Goal: Transaction & Acquisition: Purchase product/service

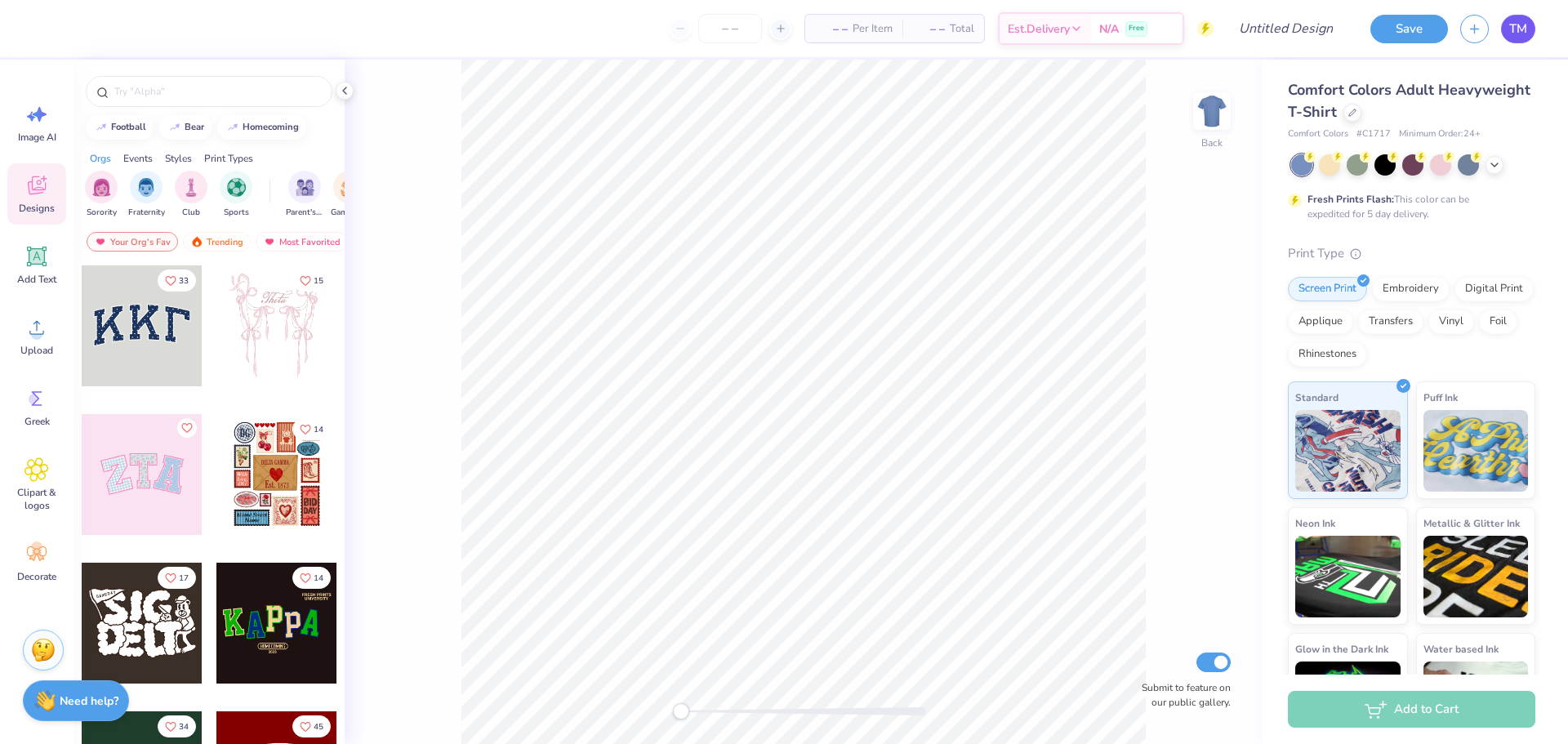
click at [1516, 31] on span "TM" at bounding box center [1518, 29] width 18 height 19
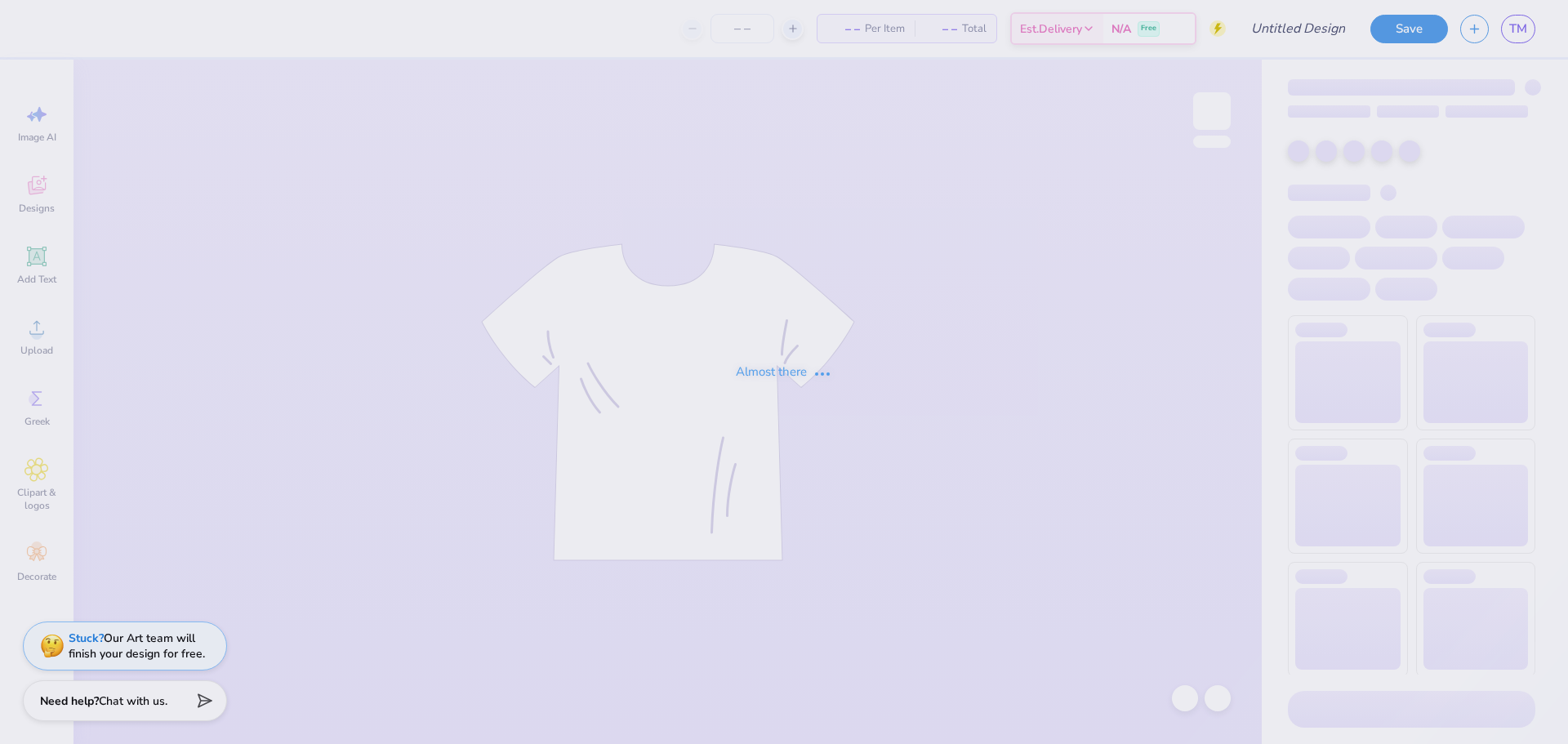
type input "LXA Fall 2025 Hoodie"
type input "30"
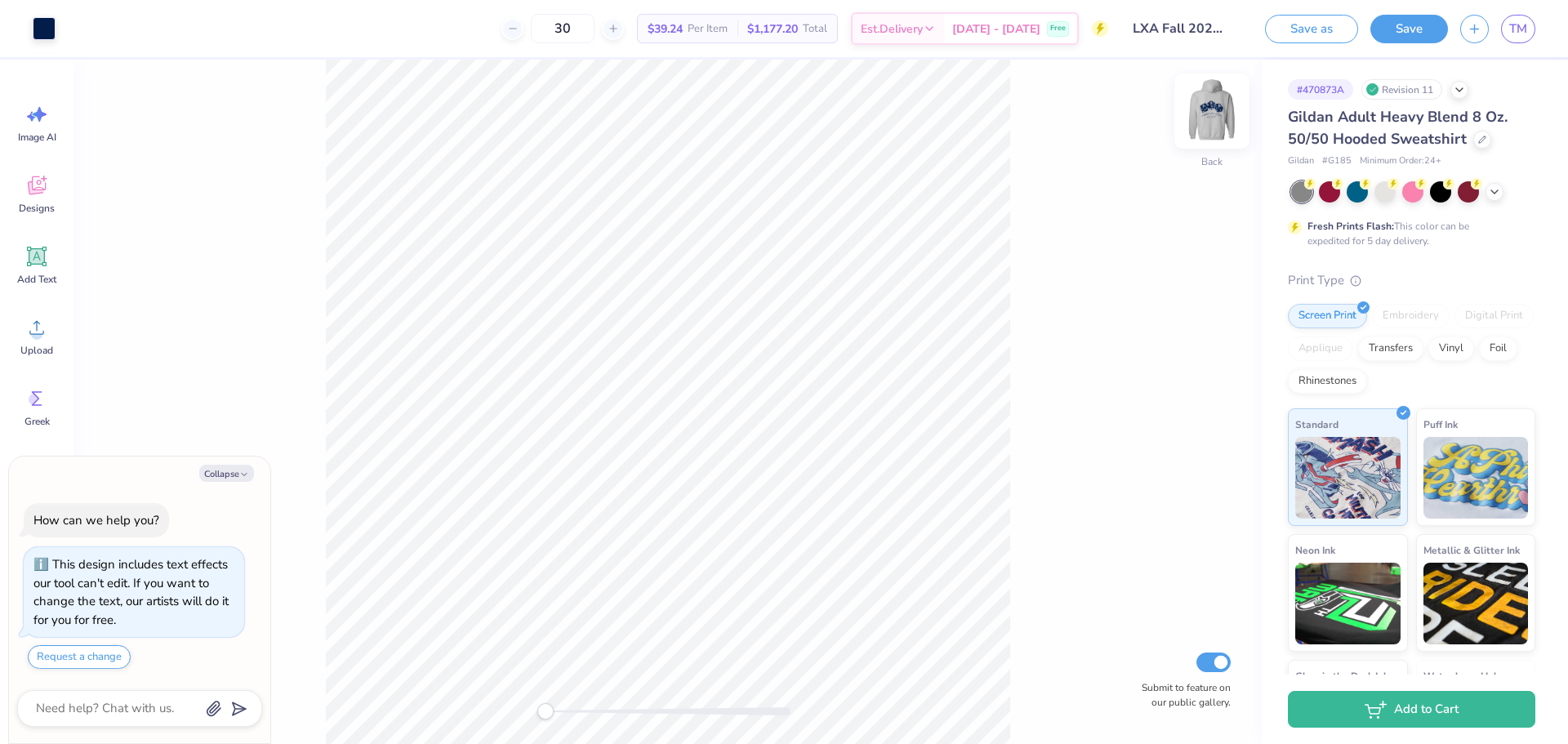
click at [1217, 109] on img at bounding box center [1212, 111] width 65 height 65
click at [1206, 111] on img at bounding box center [1212, 111] width 65 height 65
click at [1206, 111] on img at bounding box center [1212, 110] width 32 height 32
type textarea "x"
click at [427, 32] on div "30 $39.24 Per Item $1,177.20 Total Est. Delivery Sep 19 - 22 Free" at bounding box center [588, 29] width 1041 height 58
